Goal: Navigation & Orientation: Find specific page/section

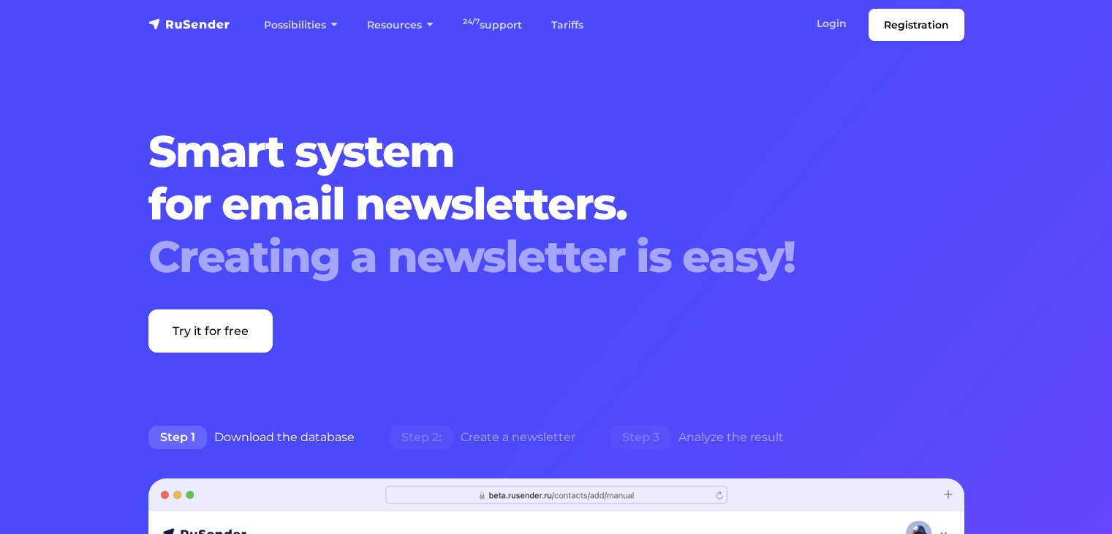
drag, startPoint x: 0, startPoint y: 0, endPoint x: 506, endPoint y: 312, distance: 594.4
click at [506, 312] on div "Smart system for email newsletters. Creating a newsletter is easy! Try it for f…" at bounding box center [522, 238] width 764 height 227
click at [573, 23] on font "Tariffs" at bounding box center [567, 24] width 32 height 13
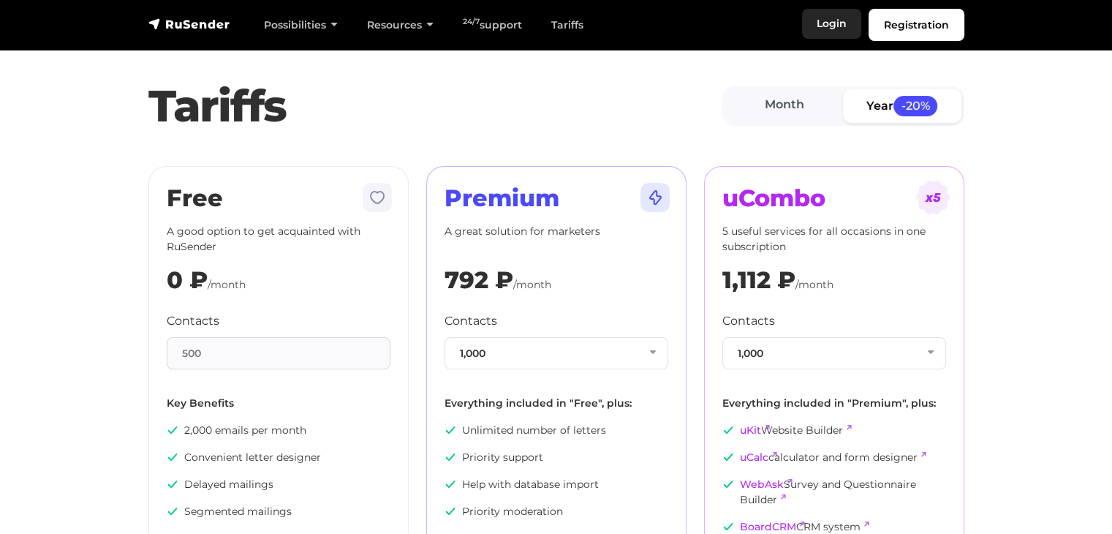
click at [822, 25] on font "Login" at bounding box center [832, 23] width 30 height 13
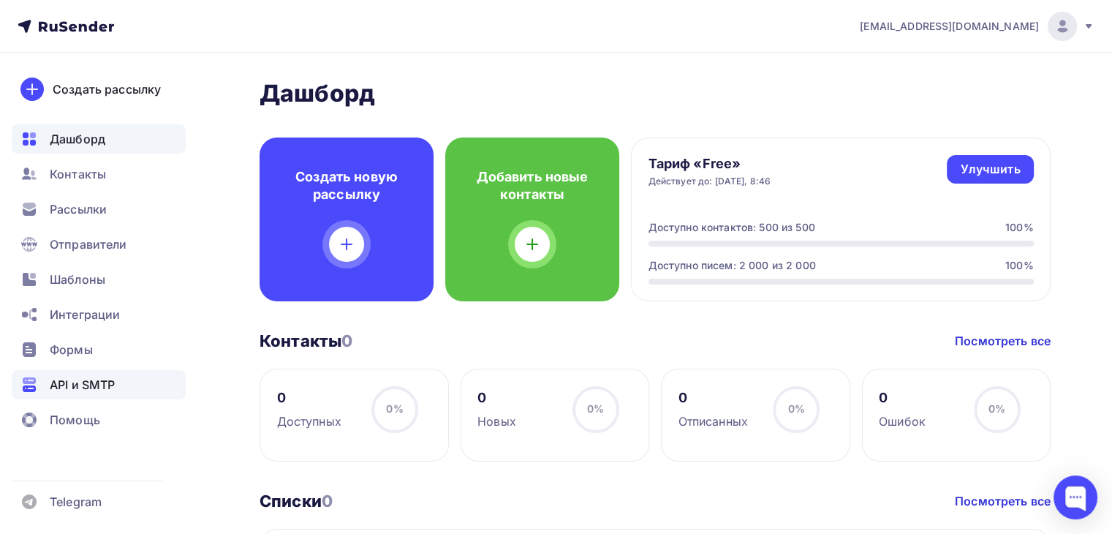
click at [58, 370] on div "API и SMTP" at bounding box center [99, 384] width 174 height 29
